Goal: Navigation & Orientation: Find specific page/section

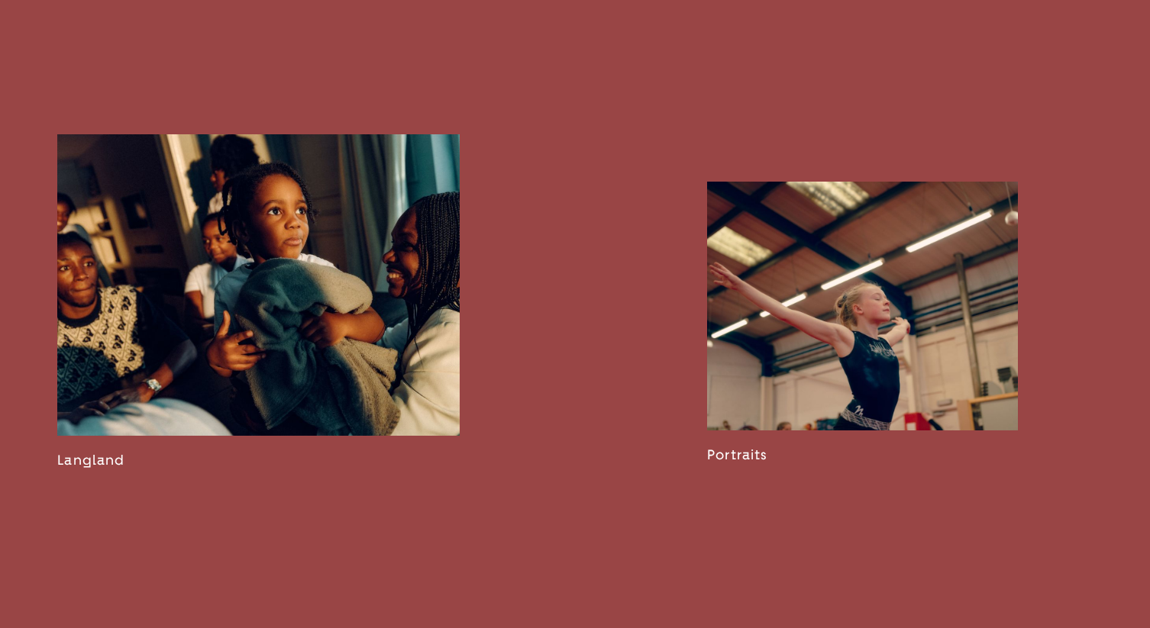
scroll to position [1939, 0]
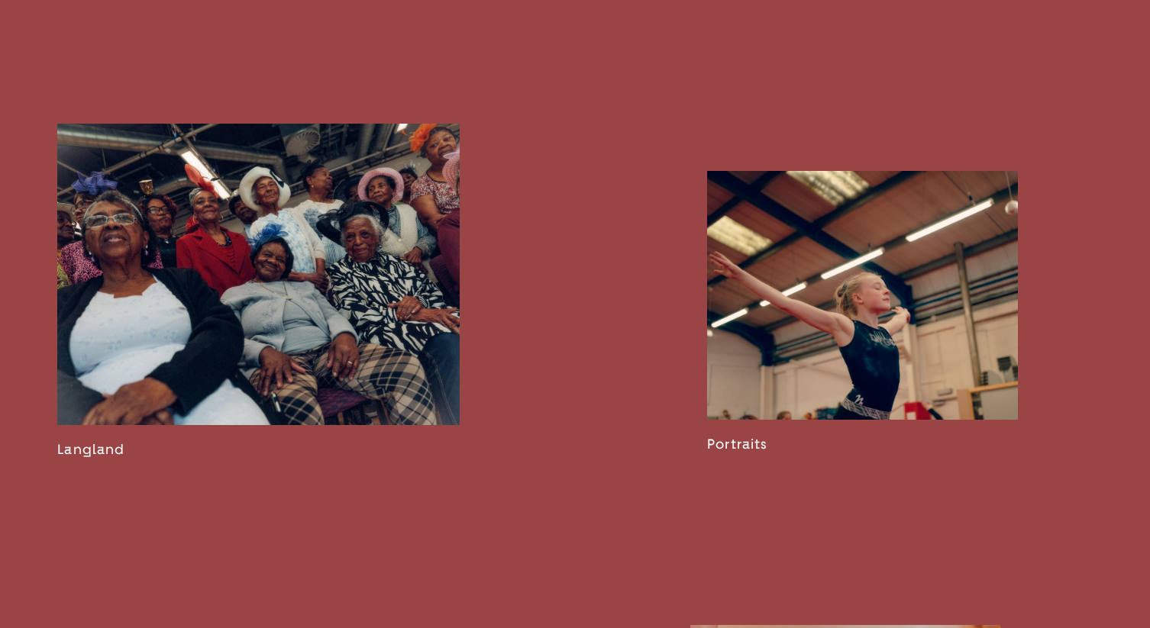
click at [835, 310] on link at bounding box center [862, 312] width 311 height 282
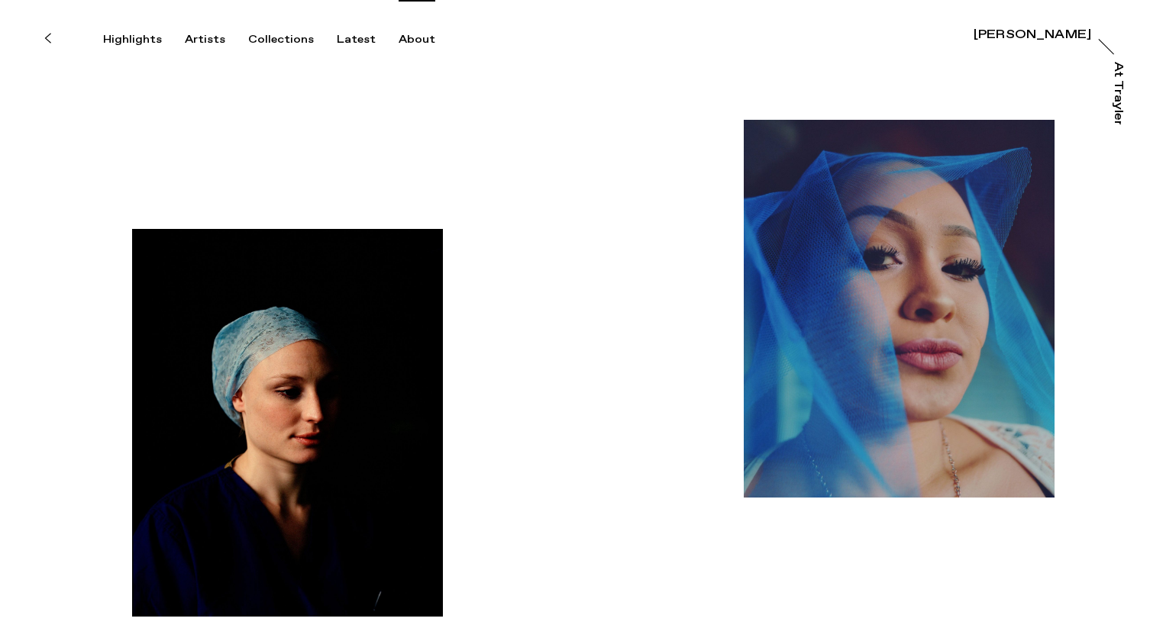
click at [411, 44] on div "About" at bounding box center [417, 40] width 37 height 14
click at [418, 43] on div "About" at bounding box center [417, 40] width 37 height 14
